Goal: Information Seeking & Learning: Learn about a topic

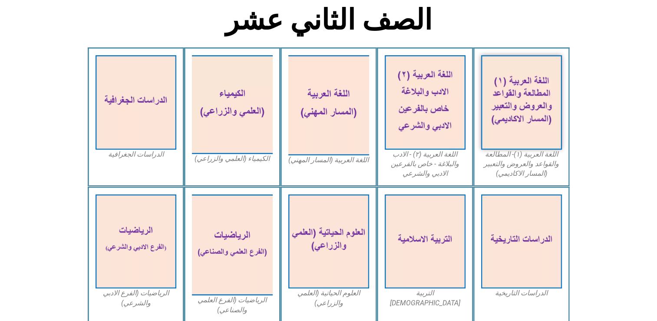
scroll to position [235, 0]
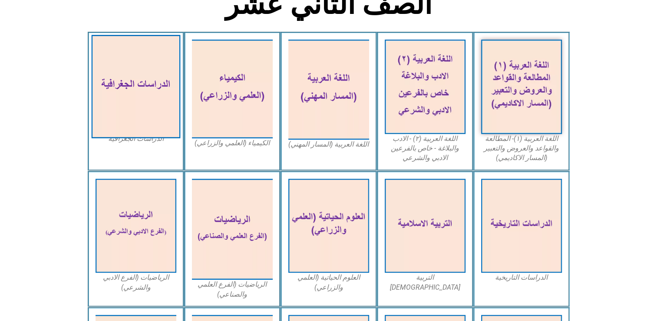
click at [123, 100] on img at bounding box center [135, 86] width 89 height 103
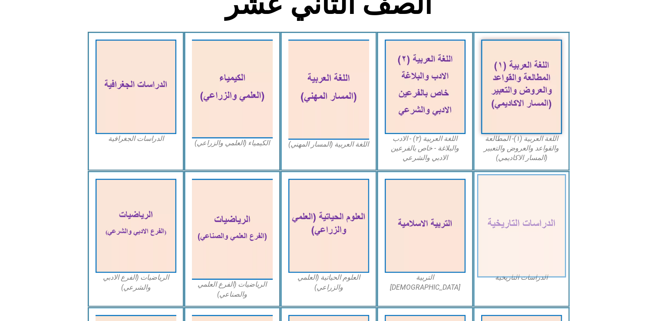
click at [515, 246] on img at bounding box center [521, 225] width 89 height 103
click at [530, 220] on img at bounding box center [521, 225] width 89 height 103
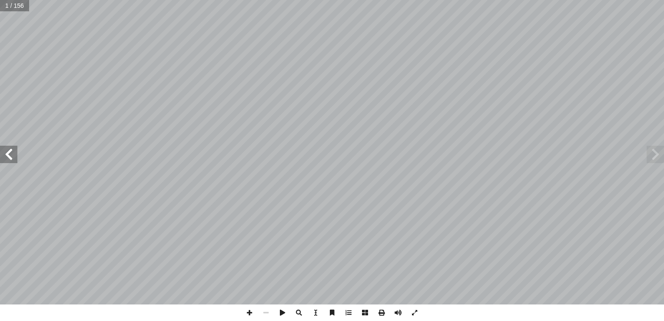
click at [15, 8] on input "text" at bounding box center [14, 5] width 29 height 11
type input "**"
click at [9, 155] on span at bounding box center [8, 154] width 17 height 17
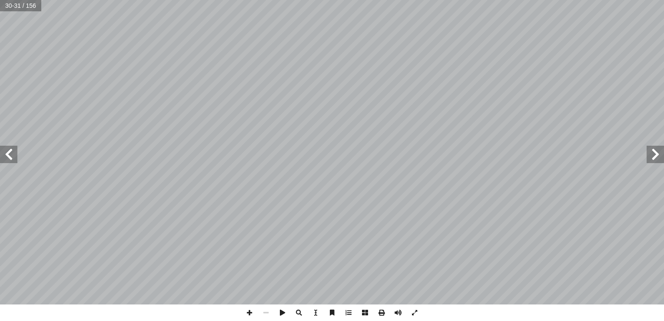
click at [9, 155] on span at bounding box center [8, 154] width 17 height 17
click at [655, 162] on span at bounding box center [654, 154] width 17 height 17
click at [656, 159] on span at bounding box center [654, 154] width 17 height 17
click at [653, 159] on span at bounding box center [654, 154] width 17 height 17
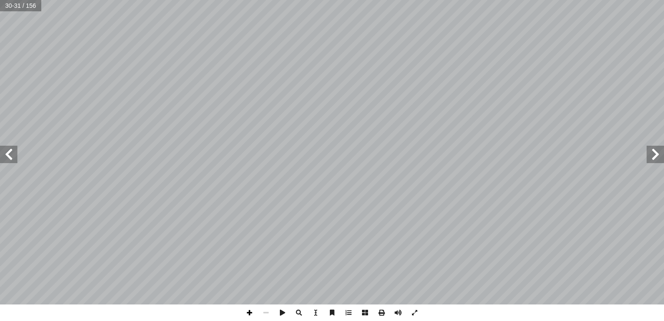
click at [250, 316] on span at bounding box center [249, 312] width 17 height 17
click at [247, 315] on span at bounding box center [249, 312] width 17 height 17
click at [7, 158] on span at bounding box center [8, 154] width 17 height 17
click at [158, 79] on html "الصفحة الرئيسية الصف الأول الصف الثاني الصف الثالث الصف الرابع الصف الخامس الصف…" at bounding box center [332, 39] width 664 height 79
click at [262, 312] on span at bounding box center [266, 312] width 17 height 17
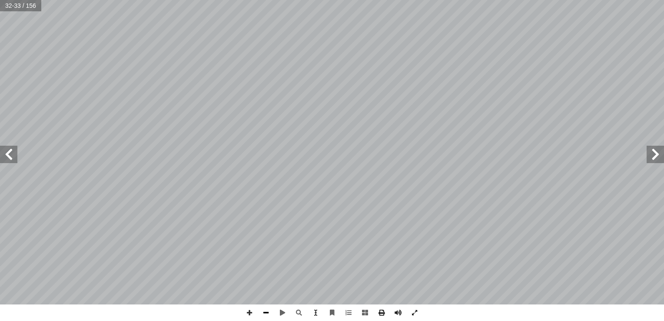
click at [247, 312] on span at bounding box center [249, 312] width 17 height 17
click at [268, 311] on span at bounding box center [266, 312] width 17 height 17
click at [250, 315] on span at bounding box center [249, 312] width 17 height 17
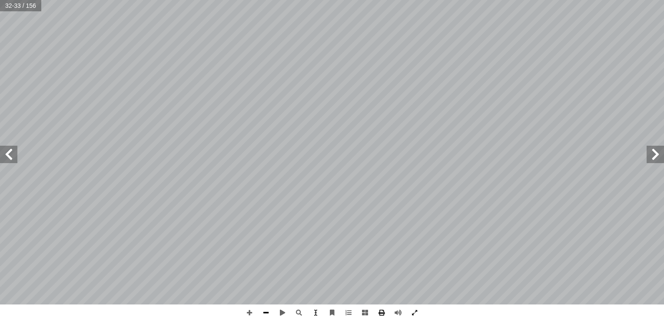
click at [266, 315] on span at bounding box center [266, 312] width 17 height 17
click at [8, 159] on span at bounding box center [8, 154] width 17 height 17
click at [12, 156] on span at bounding box center [8, 154] width 17 height 17
click at [245, 314] on span at bounding box center [249, 312] width 17 height 17
click at [254, 314] on span at bounding box center [249, 312] width 17 height 17
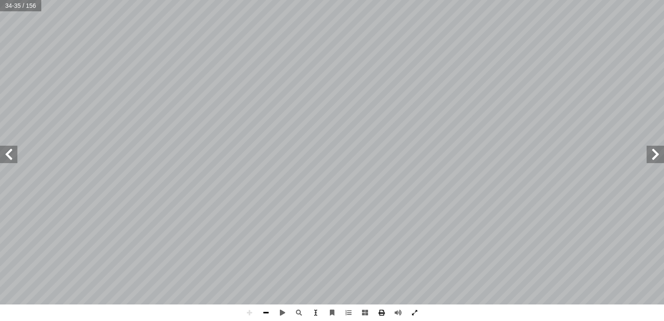
click at [265, 315] on span at bounding box center [266, 312] width 17 height 17
click at [10, 148] on span at bounding box center [8, 154] width 17 height 17
click at [251, 315] on span at bounding box center [249, 312] width 17 height 17
click at [13, 156] on span at bounding box center [8, 154] width 17 height 17
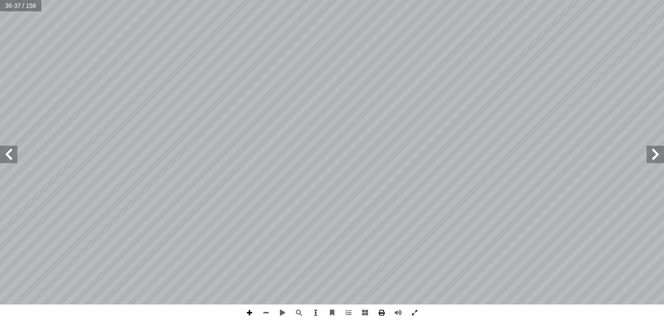
click at [247, 314] on span at bounding box center [249, 312] width 17 height 17
click at [278, 310] on div "3٢ ل: ّ عل أ ا السؤال الرابع: يسقط البرد في المن�طق المدارية والمعتدلة، ول� يسق…" at bounding box center [332, 160] width 664 height 321
click at [278, 315] on span at bounding box center [282, 312] width 17 height 17
click at [3, 154] on span at bounding box center [8, 154] width 17 height 17
click at [653, 162] on span at bounding box center [654, 154] width 17 height 17
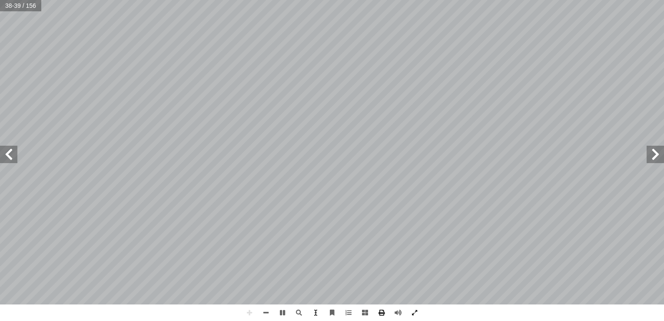
click at [657, 152] on span at bounding box center [654, 154] width 17 height 17
click at [261, 311] on span at bounding box center [266, 312] width 17 height 17
click at [265, 312] on span at bounding box center [266, 312] width 17 height 17
click at [647, 158] on span at bounding box center [654, 154] width 17 height 17
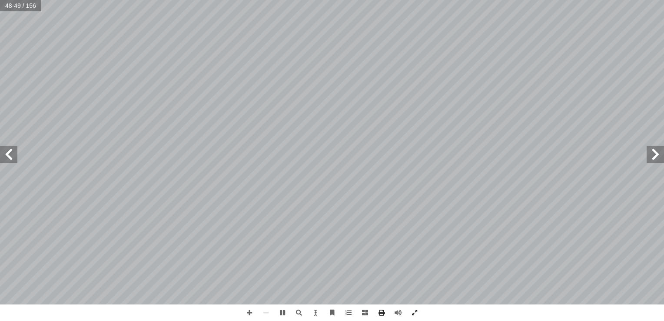
click at [647, 158] on span at bounding box center [654, 154] width 17 height 17
click at [248, 311] on span at bounding box center [249, 312] width 17 height 17
click at [19, 9] on input "text" at bounding box center [14, 5] width 29 height 11
click at [20, 10] on input "text" at bounding box center [14, 5] width 29 height 11
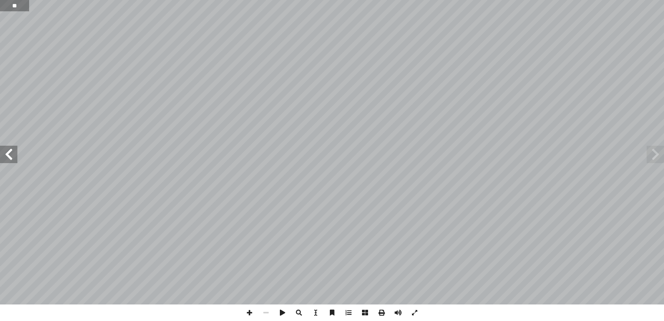
type input "**"
click at [650, 155] on span at bounding box center [654, 154] width 17 height 17
click at [652, 160] on span at bounding box center [654, 154] width 17 height 17
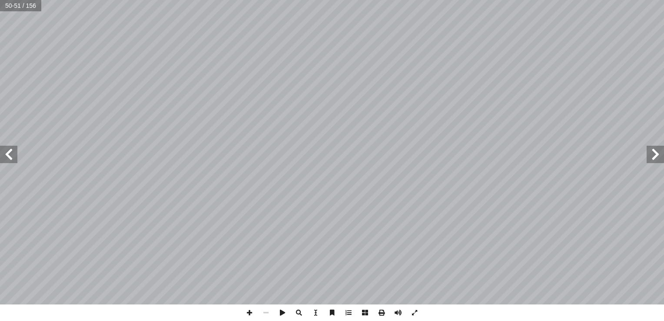
click at [652, 160] on span at bounding box center [654, 154] width 17 height 17
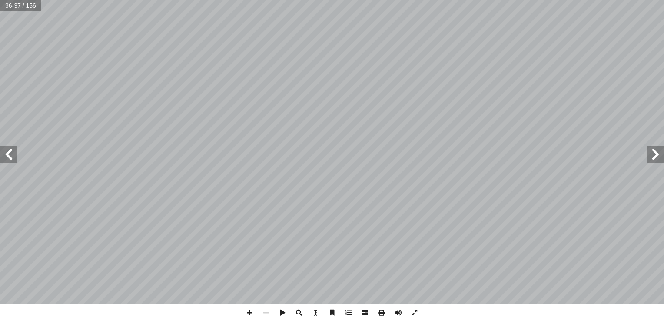
click at [652, 160] on span at bounding box center [654, 154] width 17 height 17
click at [11, 155] on span at bounding box center [8, 154] width 17 height 17
click at [245, 315] on span at bounding box center [249, 312] width 17 height 17
click at [249, 314] on span at bounding box center [249, 312] width 17 height 17
click at [250, 315] on span at bounding box center [249, 312] width 17 height 17
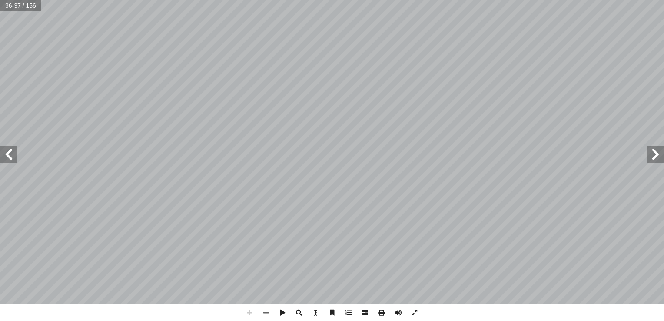
click at [250, 315] on span at bounding box center [249, 312] width 17 height 17
click at [476, 311] on div "3٢ ل: ّ عل أ ا السؤال الرابع: يسقط البرد في المن�طق المدارية والمعتدلة، ول� يسق…" at bounding box center [332, 160] width 664 height 321
click at [268, 317] on span at bounding box center [266, 312] width 17 height 17
click at [252, 314] on span at bounding box center [249, 312] width 17 height 17
click at [267, 313] on span at bounding box center [266, 312] width 17 height 17
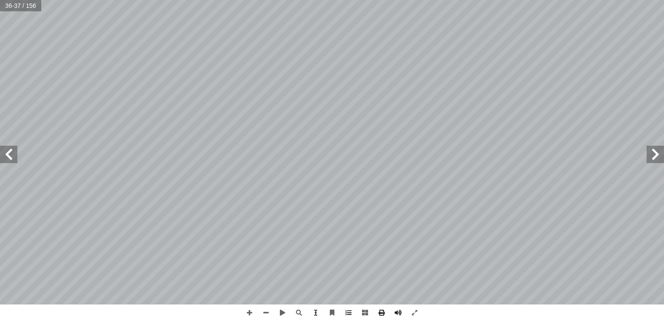
click at [9, 155] on span at bounding box center [8, 154] width 17 height 17
click at [247, 310] on span at bounding box center [249, 312] width 17 height 17
click at [366, 311] on span at bounding box center [365, 312] width 17 height 17
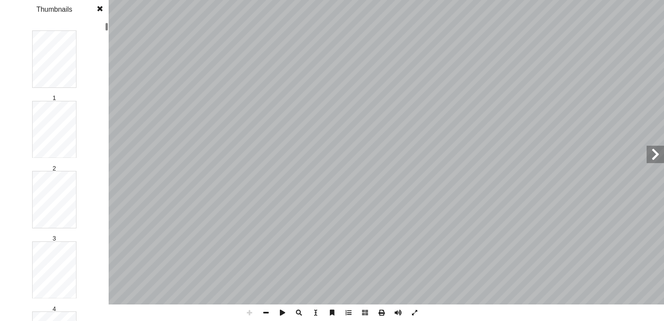
click at [268, 312] on span at bounding box center [266, 312] width 17 height 17
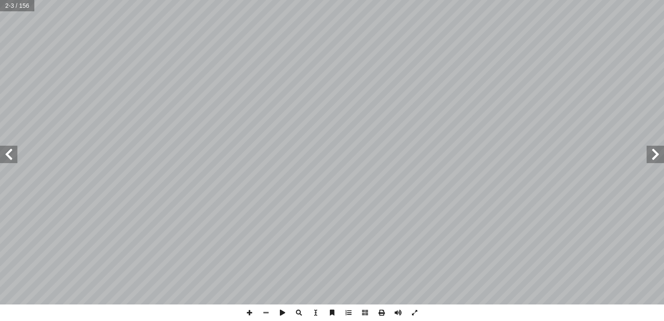
click at [14, 5] on input "text" at bounding box center [17, 5] width 34 height 11
type input "**"
click at [11, 157] on span at bounding box center [8, 154] width 17 height 17
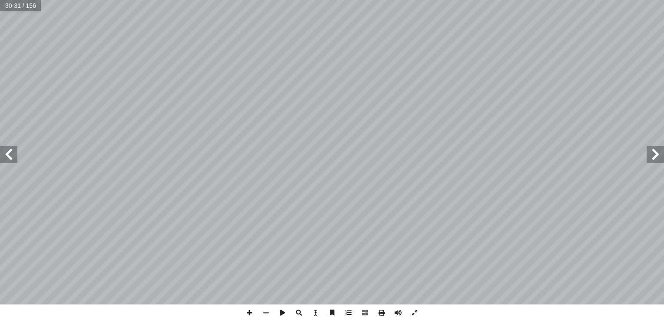
click at [11, 158] on span at bounding box center [8, 154] width 17 height 17
click at [417, 314] on span at bounding box center [414, 312] width 17 height 17
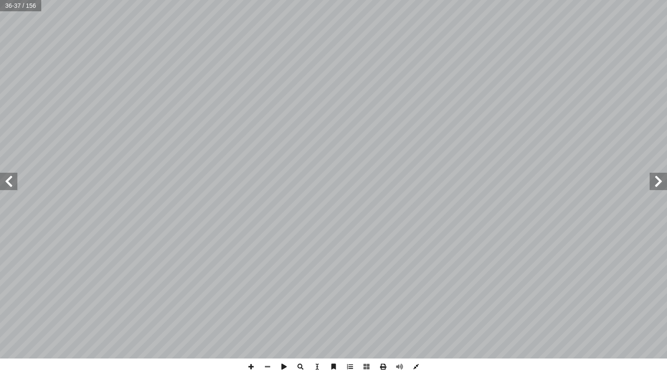
click at [414, 320] on span at bounding box center [416, 367] width 17 height 17
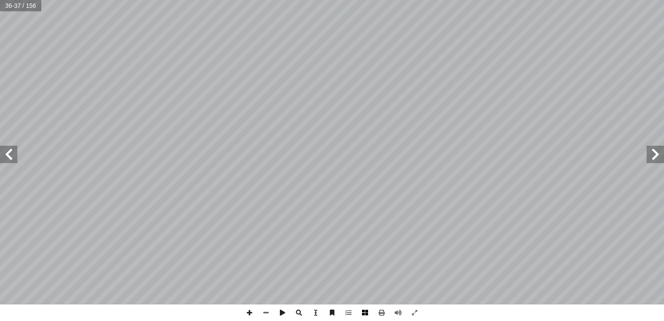
click at [362, 313] on span at bounding box center [365, 312] width 17 height 17
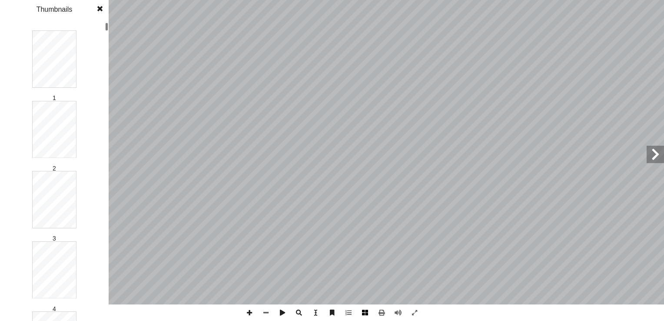
click at [362, 313] on span at bounding box center [365, 312] width 17 height 17
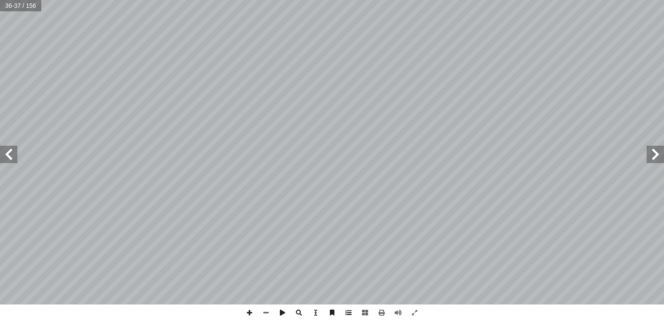
click at [351, 313] on span at bounding box center [348, 312] width 17 height 17
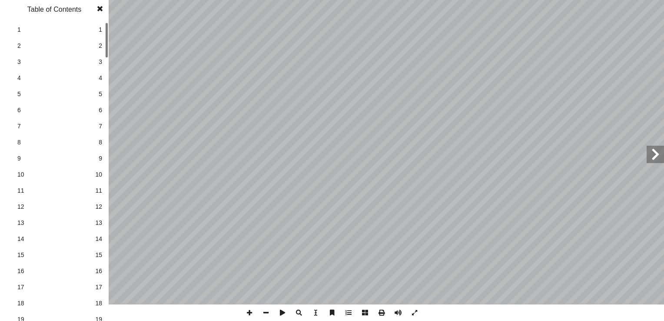
click at [351, 313] on span at bounding box center [348, 312] width 17 height 17
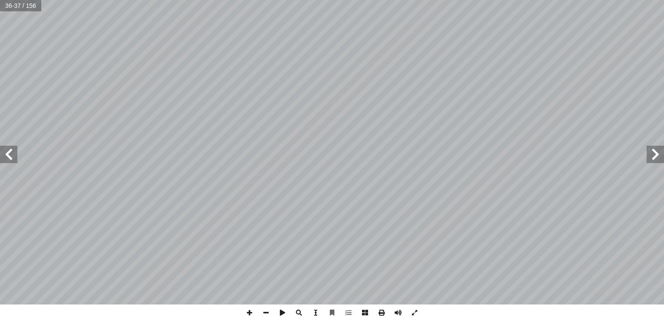
click at [316, 311] on span at bounding box center [315, 312] width 17 height 17
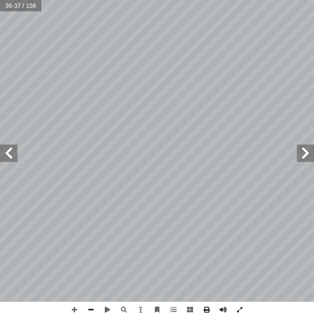
click at [15, 155] on span at bounding box center [8, 152] width 17 height 17
click at [75, 307] on span at bounding box center [74, 309] width 17 height 17
click at [92, 306] on span at bounding box center [91, 309] width 17 height 17
click at [304, 156] on span at bounding box center [304, 152] width 17 height 17
click at [74, 304] on span at bounding box center [74, 309] width 17 height 17
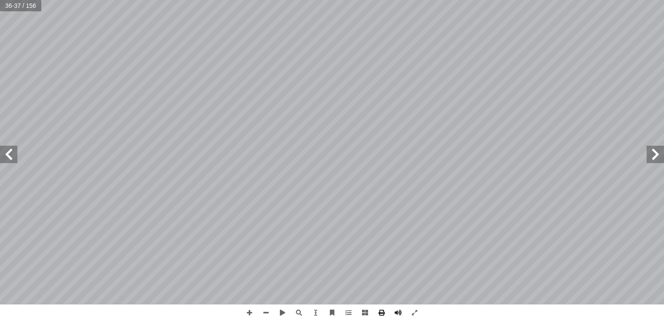
click at [7, 156] on span at bounding box center [8, 154] width 17 height 17
click at [249, 311] on span at bounding box center [249, 312] width 17 height 17
click at [252, 309] on span at bounding box center [249, 312] width 17 height 17
click at [266, 312] on span at bounding box center [266, 312] width 17 height 17
click at [249, 314] on span at bounding box center [249, 312] width 17 height 17
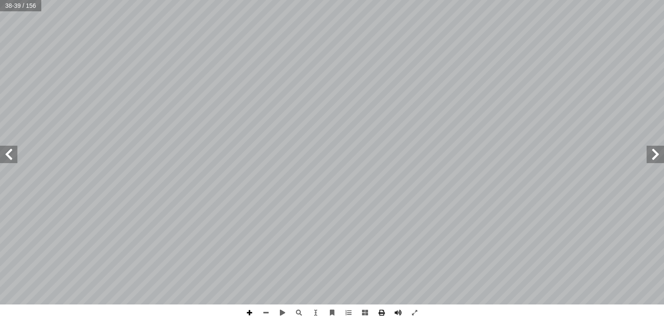
click at [250, 315] on span at bounding box center [249, 312] width 17 height 17
click at [652, 161] on span at bounding box center [654, 154] width 17 height 17
click at [243, 309] on span at bounding box center [249, 312] width 17 height 17
click at [7, 158] on span at bounding box center [8, 154] width 17 height 17
click at [250, 312] on span at bounding box center [249, 312] width 17 height 17
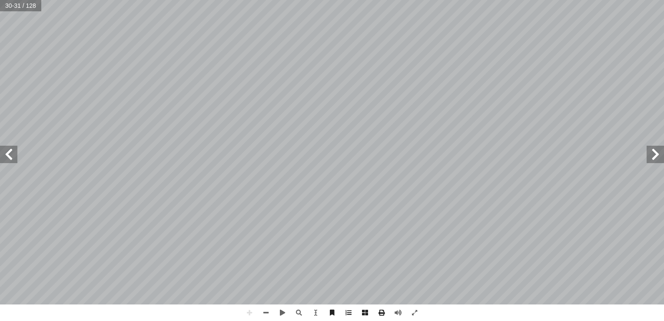
drag, startPoint x: 10, startPoint y: 157, endPoint x: 9, endPoint y: 162, distance: 5.1
click at [9, 161] on span at bounding box center [8, 154] width 17 height 17
click at [269, 312] on span at bounding box center [266, 312] width 17 height 17
click at [653, 149] on span at bounding box center [654, 154] width 17 height 17
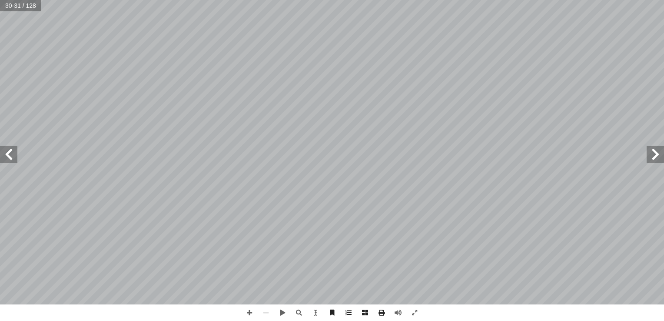
click at [8, 146] on span at bounding box center [8, 154] width 17 height 17
click at [245, 312] on span at bounding box center [249, 312] width 17 height 17
click at [653, 159] on span at bounding box center [654, 154] width 17 height 17
click at [247, 315] on span at bounding box center [249, 312] width 17 height 17
click at [6, 158] on span at bounding box center [8, 154] width 17 height 17
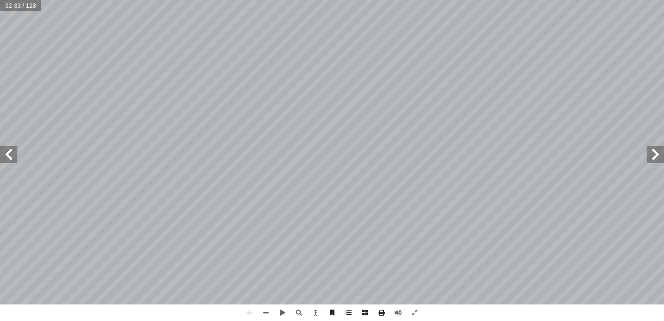
click at [7, 156] on span at bounding box center [8, 154] width 17 height 17
click at [268, 314] on span at bounding box center [266, 312] width 17 height 17
click at [266, 311] on span at bounding box center [266, 312] width 17 height 17
click at [654, 154] on span at bounding box center [654, 154] width 17 height 17
click at [248, 316] on span at bounding box center [249, 312] width 17 height 17
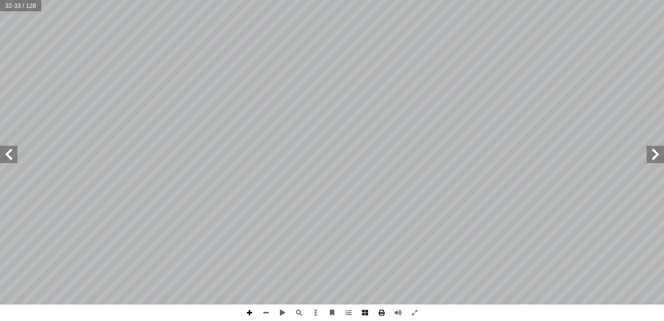
click at [249, 312] on span at bounding box center [249, 312] width 17 height 17
click at [5, 154] on span at bounding box center [8, 154] width 17 height 17
click at [266, 314] on span at bounding box center [266, 312] width 17 height 17
click at [252, 314] on span at bounding box center [249, 312] width 17 height 17
click at [266, 310] on span at bounding box center [266, 312] width 17 height 17
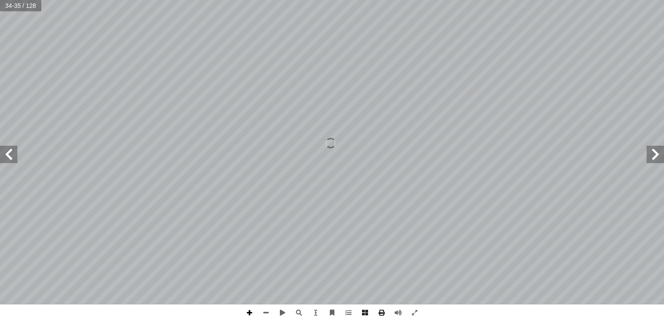
click at [248, 311] on span at bounding box center [249, 312] width 17 height 17
click at [369, 310] on div "٣٠ ولى: أ ة ال� ّ نتائج الحرب العالمي نجيب: ّ نشاط )٤(: ن��حظ الخريطة، ونستنتج،…" at bounding box center [332, 160] width 664 height 321
click at [8, 151] on span at bounding box center [8, 154] width 17 height 17
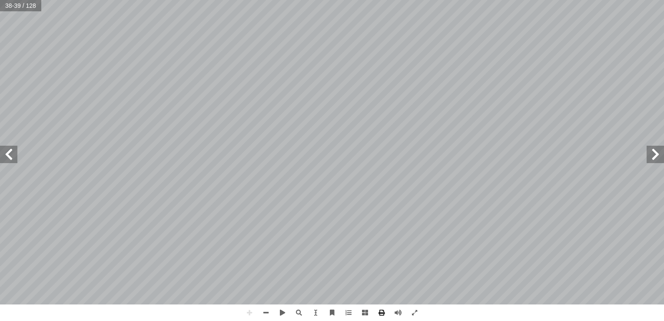
click at [659, 156] on span at bounding box center [654, 154] width 17 height 17
click at [288, 79] on html "الصفحة الرئيسية الصف الأول الصف الثاني الصف الثالث الصف الرابع الصف الخامس الصف…" at bounding box center [332, 39] width 664 height 79
click at [348, 79] on html "الصفحة الرئيسية الصف الأول الصف الثاني الصف الثالث الصف الرابع الصف الخامس الصف…" at bounding box center [332, 39] width 664 height 79
click at [266, 315] on span at bounding box center [266, 312] width 17 height 17
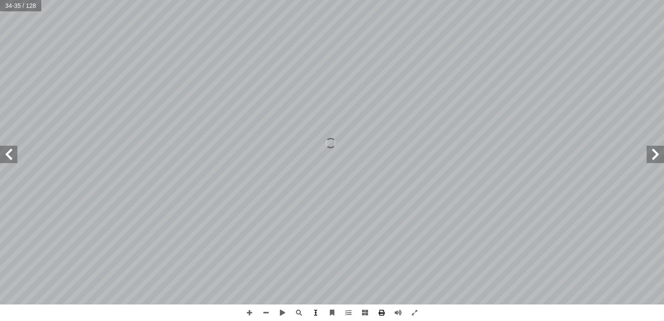
click at [320, 315] on span at bounding box center [315, 312] width 17 height 17
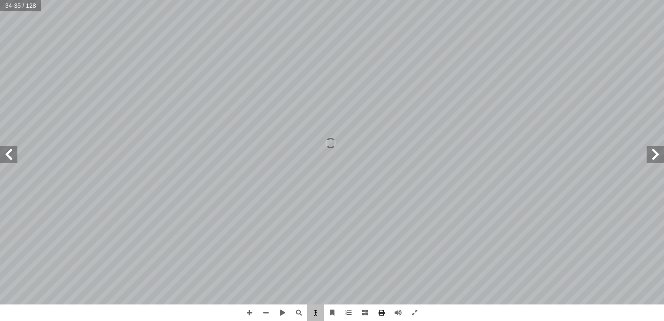
click at [315, 318] on span at bounding box center [315, 312] width 17 height 17
click at [247, 319] on span at bounding box center [249, 312] width 17 height 17
click at [267, 308] on span at bounding box center [266, 312] width 17 height 17
click at [245, 311] on span at bounding box center [249, 312] width 17 height 17
click at [10, 152] on span at bounding box center [8, 154] width 17 height 17
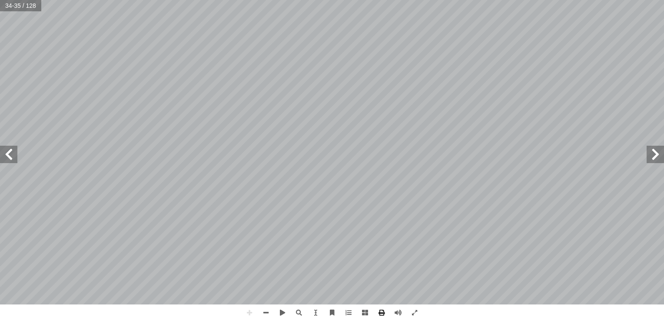
click at [10, 152] on span at bounding box center [8, 154] width 17 height 17
click at [270, 313] on span at bounding box center [266, 312] width 17 height 17
click at [659, 159] on span at bounding box center [654, 154] width 17 height 17
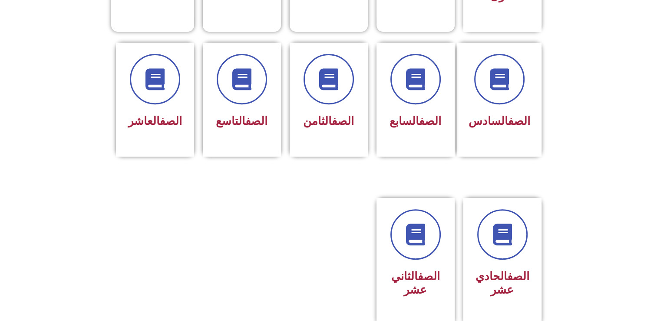
scroll to position [341, 0]
click at [506, 277] on h3 "الصف الحادي عشر" at bounding box center [502, 282] width 55 height 27
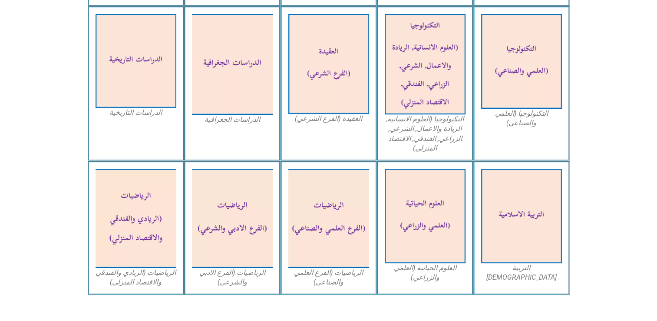
scroll to position [451, 0]
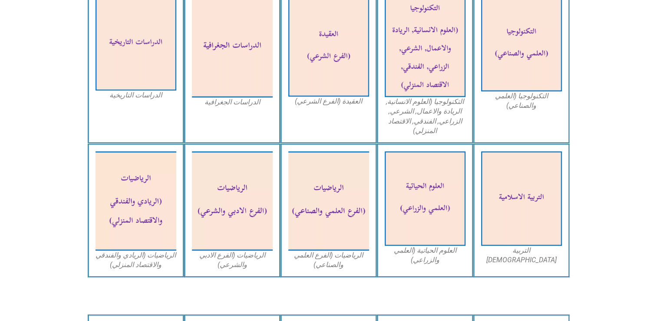
click at [261, 112] on div "الدراسات الجغرافية" at bounding box center [232, 66] width 96 height 155
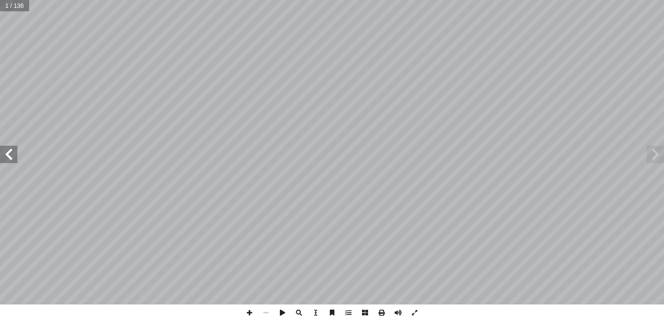
click at [3, 157] on span at bounding box center [8, 154] width 17 height 17
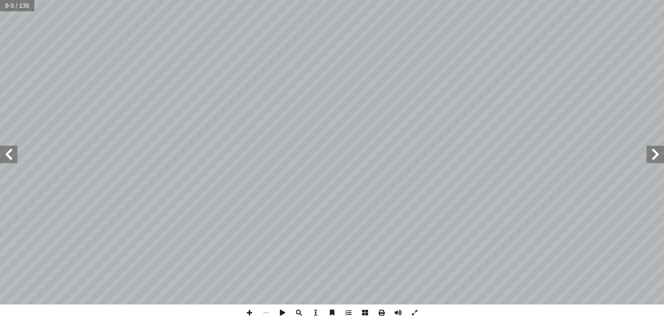
click at [3, 157] on span at bounding box center [8, 154] width 17 height 17
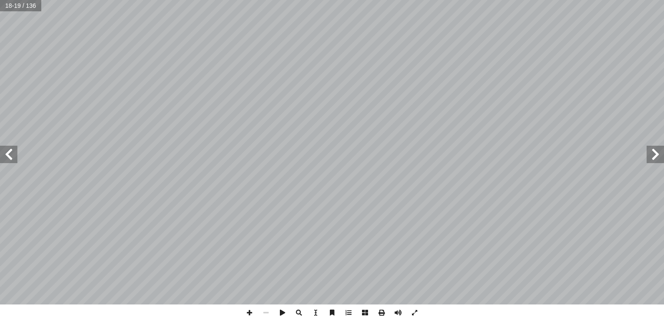
click at [3, 157] on span at bounding box center [8, 154] width 17 height 17
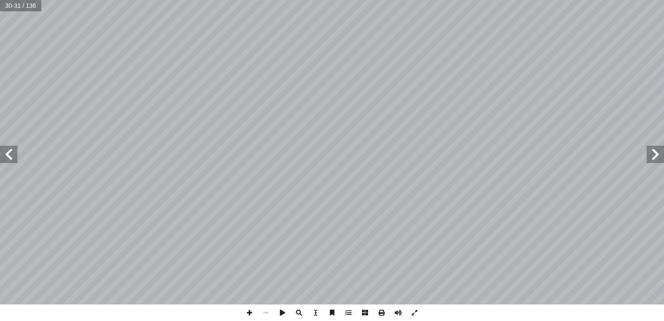
click at [3, 157] on span at bounding box center [8, 154] width 17 height 17
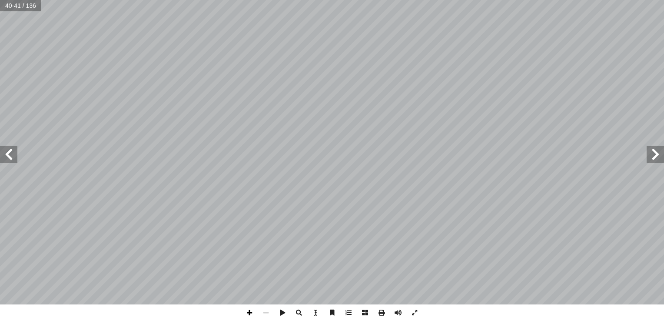
click at [249, 312] on span at bounding box center [249, 312] width 17 height 17
click at [248, 313] on span at bounding box center [249, 312] width 17 height 17
click at [268, 308] on span at bounding box center [266, 312] width 17 height 17
click at [12, 156] on span at bounding box center [8, 154] width 17 height 17
